Goal: Navigation & Orientation: Find specific page/section

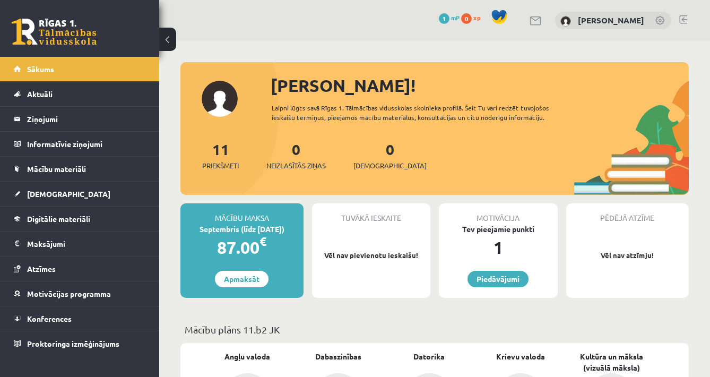
click at [219, 158] on div "11 Priekšmeti" at bounding box center [220, 154] width 37 height 33
click at [221, 168] on span "Priekšmeti" at bounding box center [220, 165] width 37 height 11
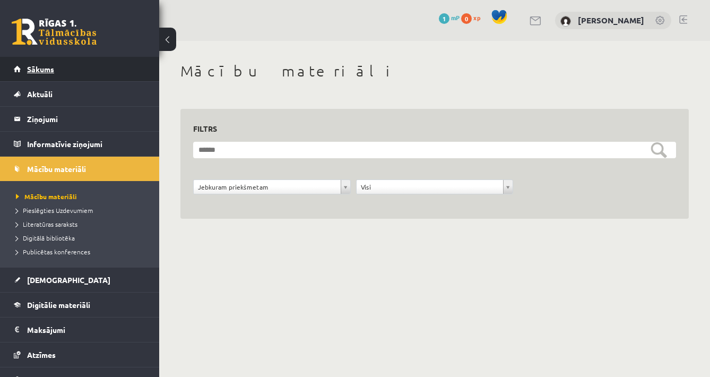
click at [127, 73] on link "Sākums" at bounding box center [80, 69] width 132 height 24
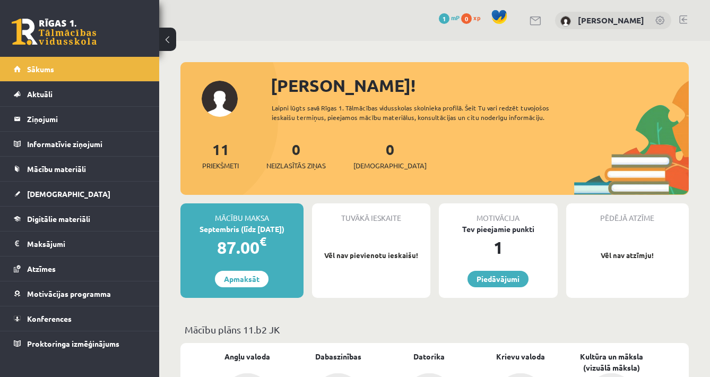
click at [449, 21] on span "1" at bounding box center [444, 18] width 11 height 11
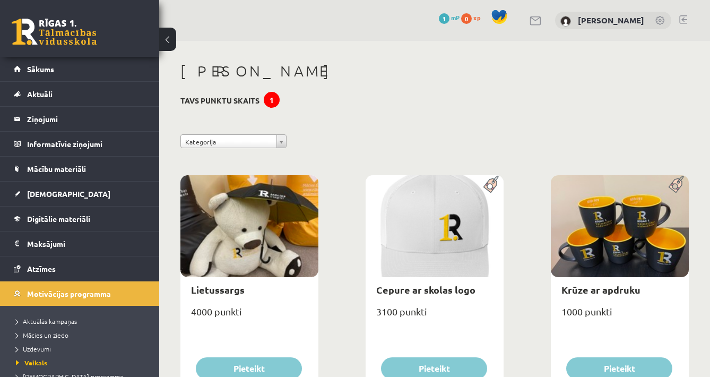
click at [485, 22] on div "0 xp" at bounding box center [473, 18] width 24 height 12
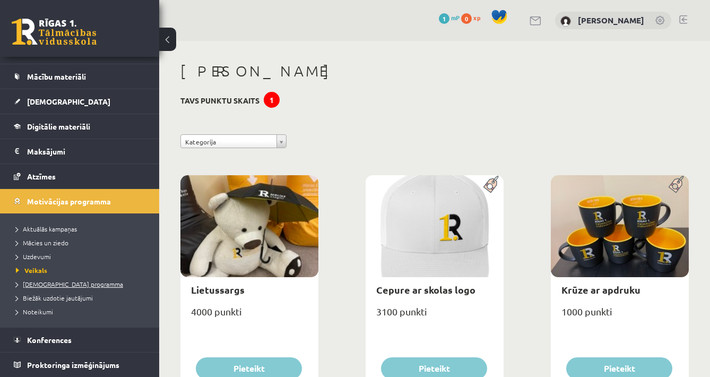
scroll to position [92, 0]
click at [48, 261] on link "Uzdevumi" at bounding box center [82, 256] width 133 height 10
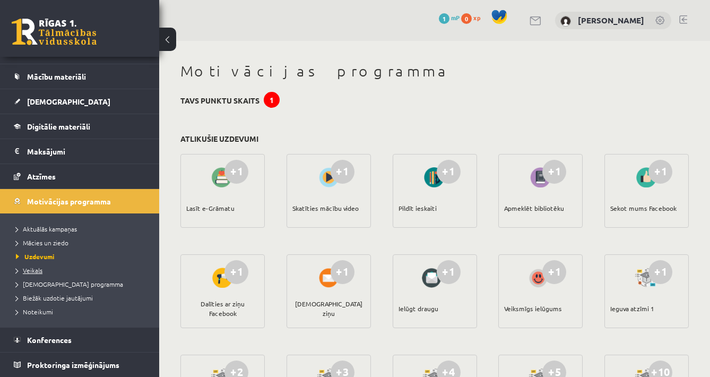
click at [40, 271] on span "Veikals" at bounding box center [29, 270] width 27 height 8
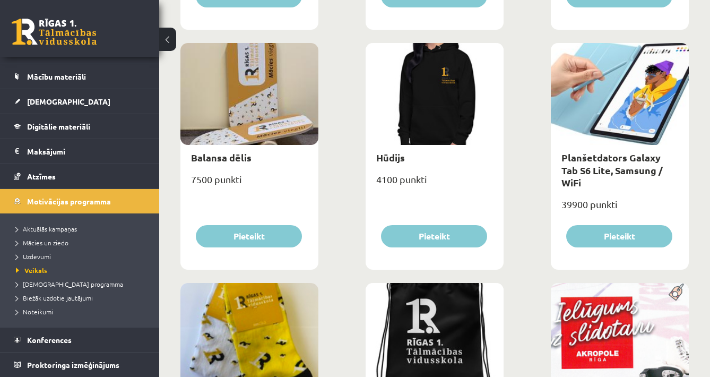
scroll to position [846, 0]
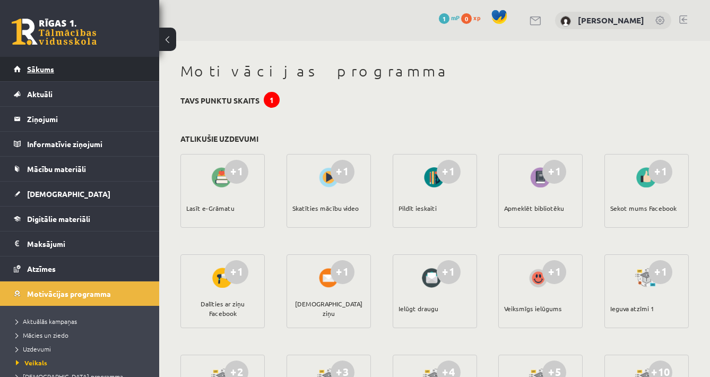
click at [104, 67] on link "Sākums" at bounding box center [80, 69] width 132 height 24
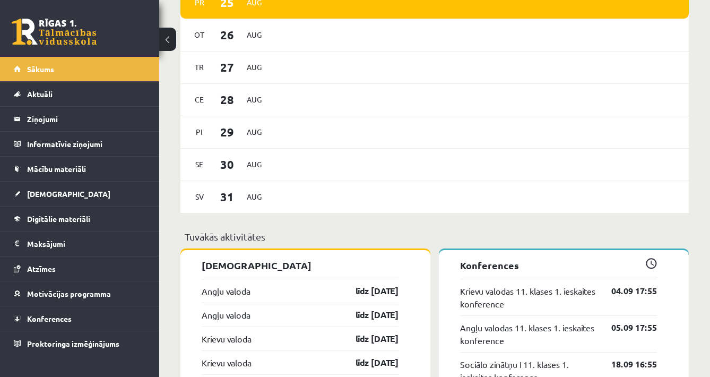
scroll to position [731, 0]
